Goal: Task Accomplishment & Management: Use online tool/utility

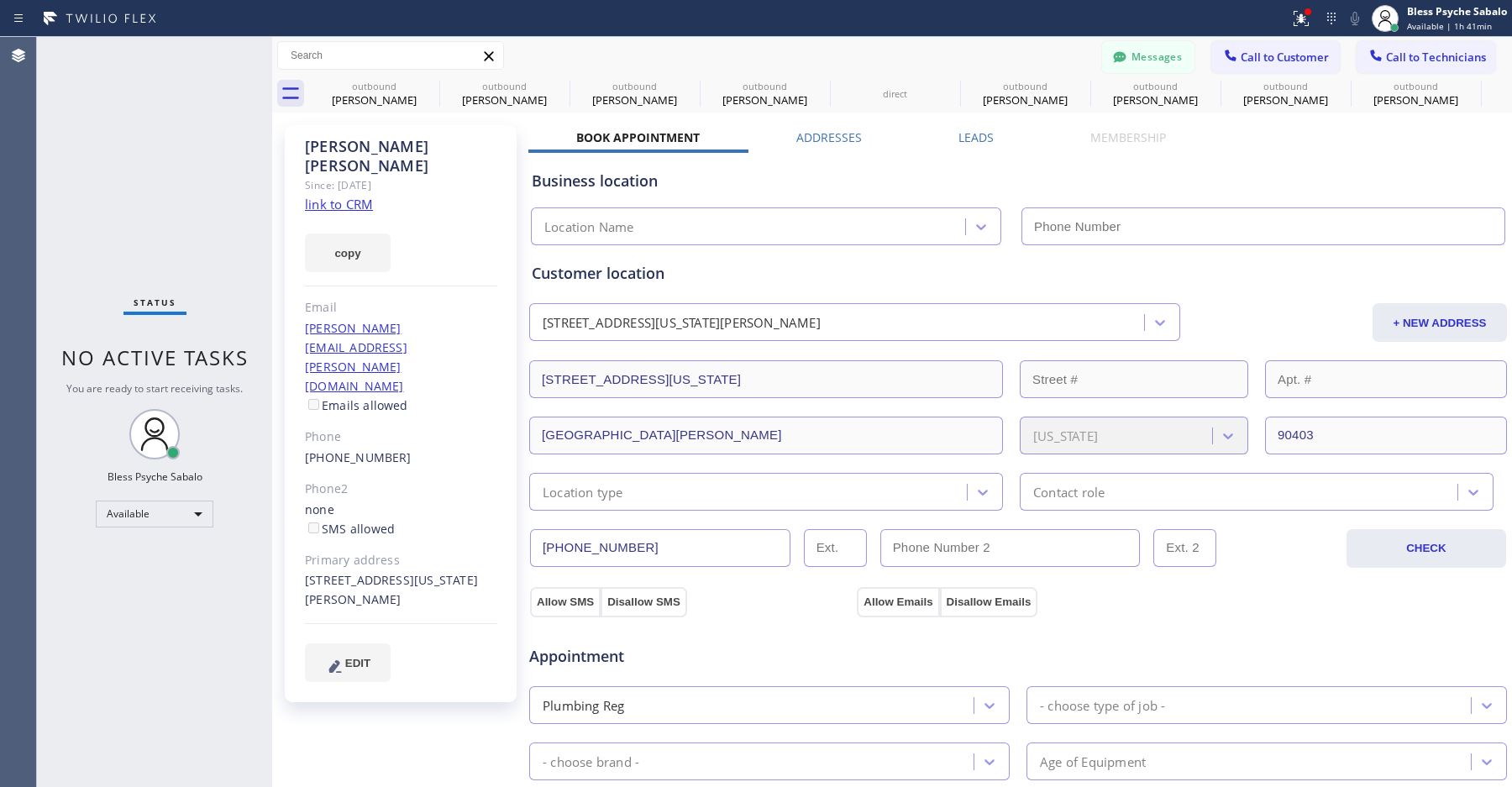
click at [1121, 58] on button "Messages" at bounding box center [1148, 57] width 92 height 32
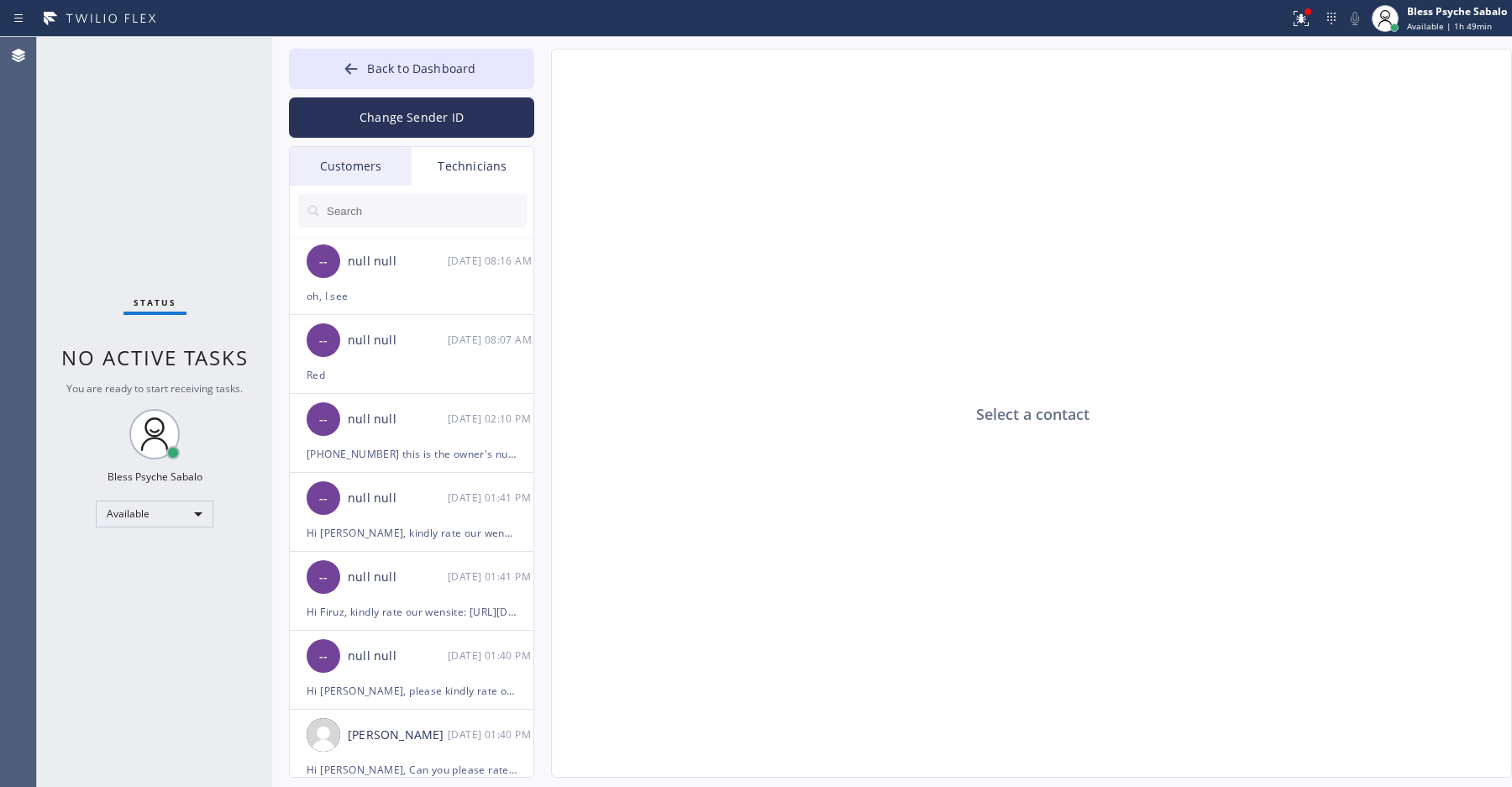
click at [71, 185] on div "Status No active tasks You are ready to start receiving tasks. Bless Psyche Sab…" at bounding box center [154, 412] width 235 height 750
click at [194, 514] on div "Available" at bounding box center [154, 514] width 118 height 27
click at [156, 578] on li "Unavailable" at bounding box center [153, 579] width 113 height 20
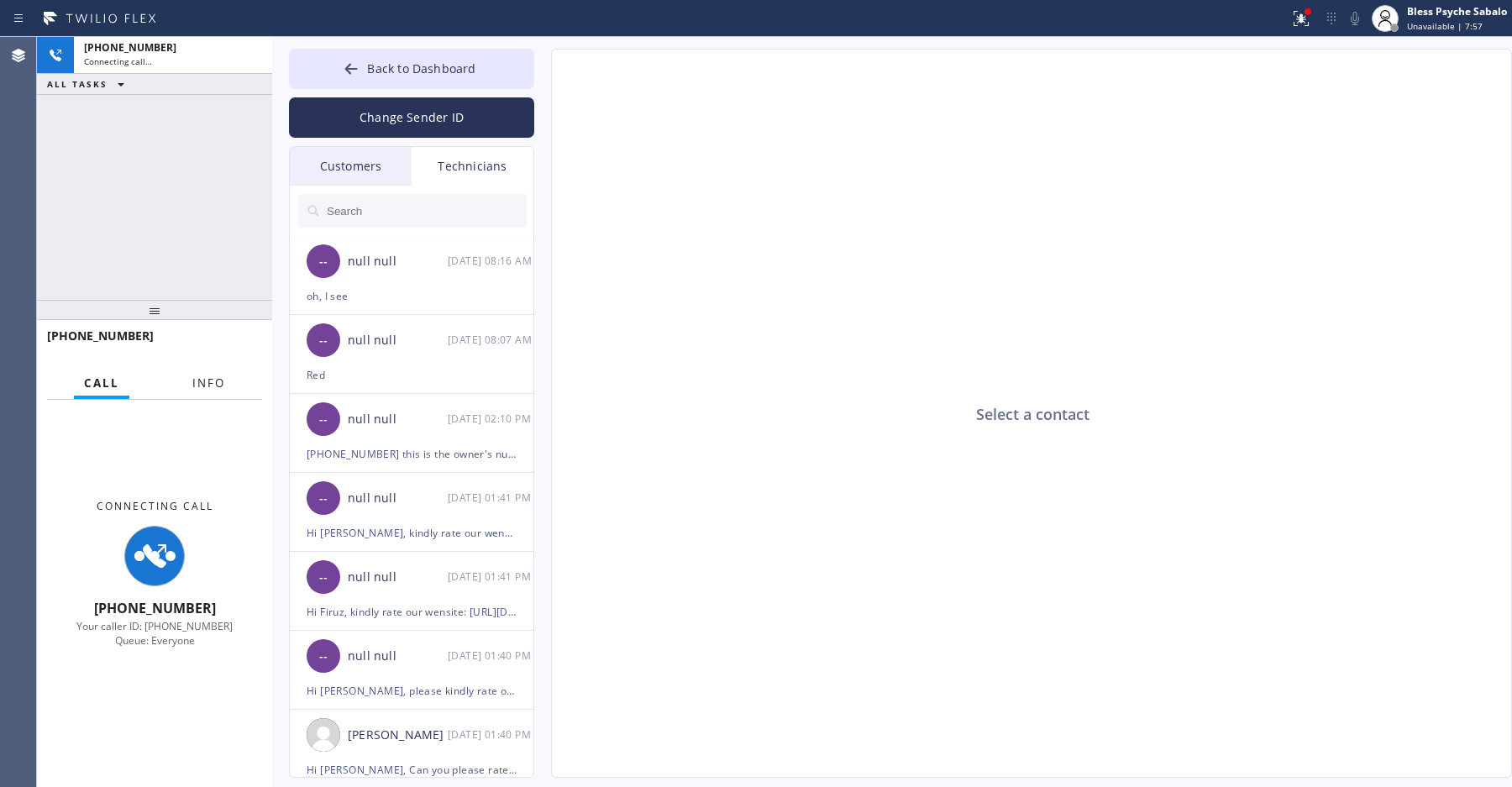
click at [217, 381] on span "Info" at bounding box center [208, 383] width 33 height 15
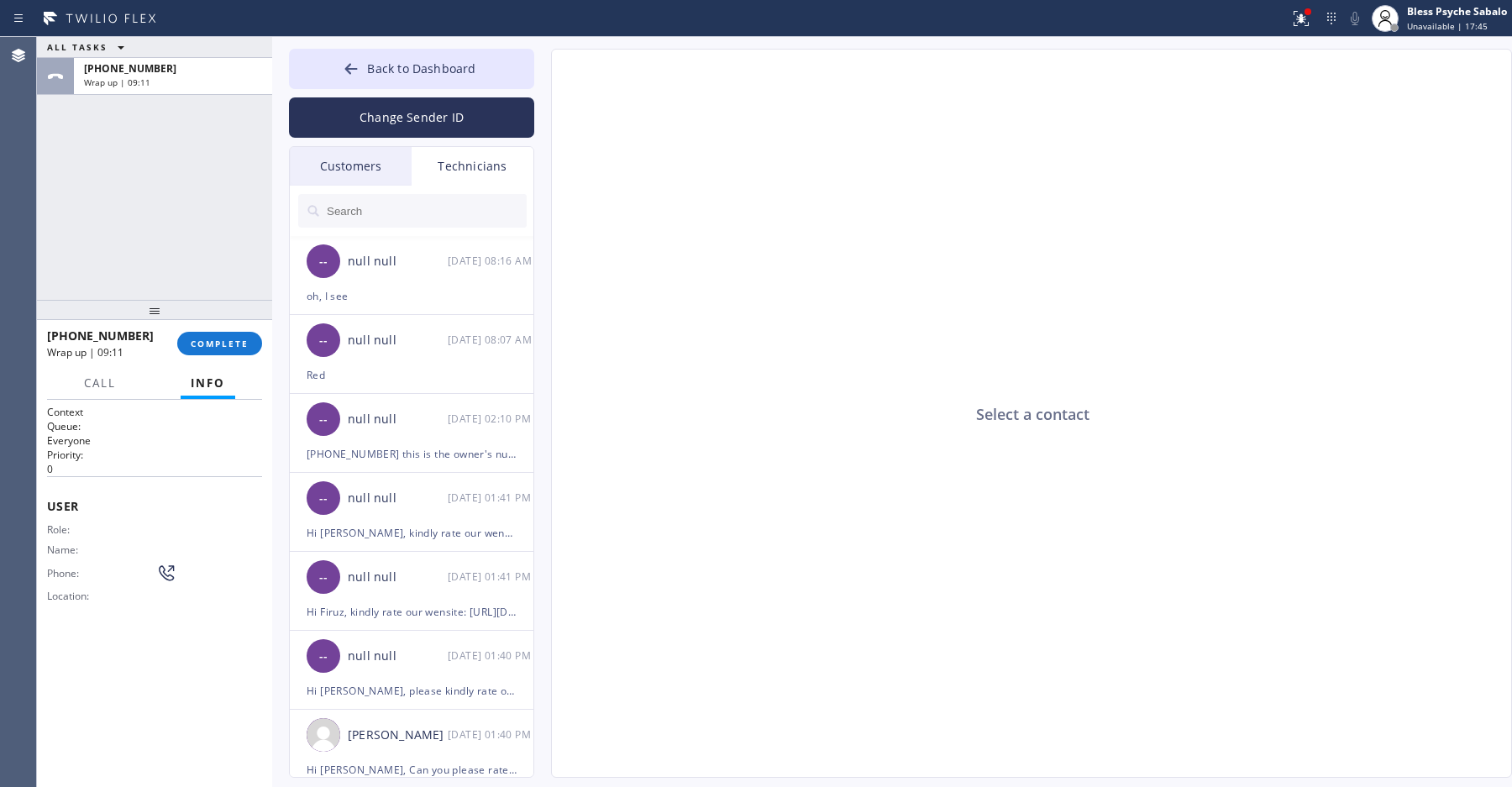
click at [142, 230] on div "ALL TASKS ALL TASKS ACTIVE TASKS TASKS IN WRAP UP [PHONE_NUMBER] Wrap up | 09:11" at bounding box center [154, 168] width 235 height 263
click at [202, 346] on span "COMPLETE" at bounding box center [219, 343] width 58 height 12
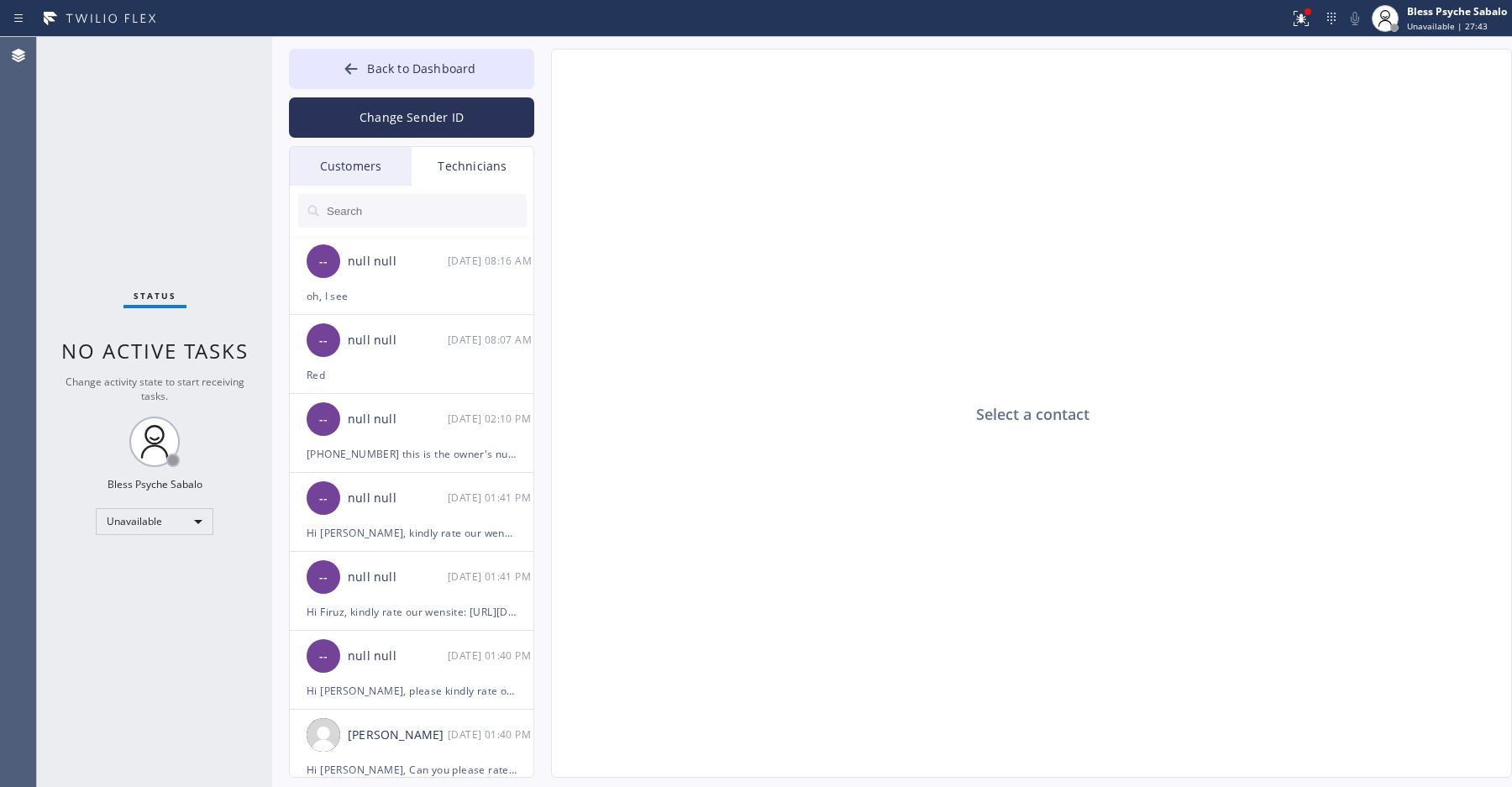
click at [532, 20] on div at bounding box center [644, 18] width 1276 height 27
click at [592, 290] on div "Select a contact" at bounding box center [1032, 413] width 961 height 728
click at [599, 275] on div "Select a contact" at bounding box center [1032, 413] width 961 height 728
